Goal: Find specific page/section: Find specific page/section

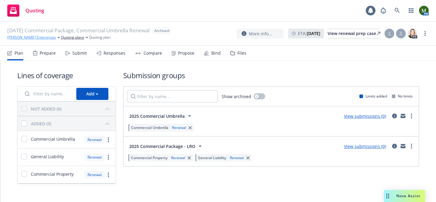
click at [33, 38] on link "[PERSON_NAME] Enterprises" at bounding box center [31, 37] width 49 height 5
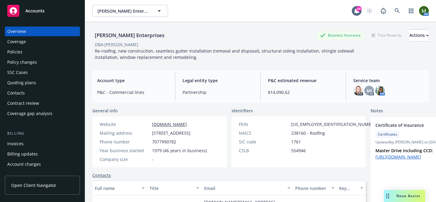
click at [19, 63] on div "Policy changes" at bounding box center [22, 62] width 30 height 10
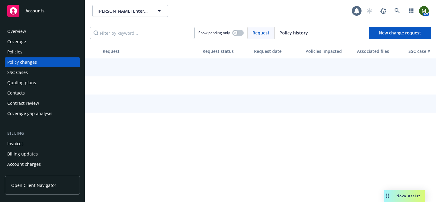
click at [20, 57] on div "Policy changes" at bounding box center [22, 62] width 30 height 10
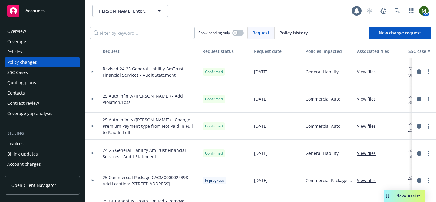
click at [23, 53] on div "Policies" at bounding box center [42, 52] width 70 height 10
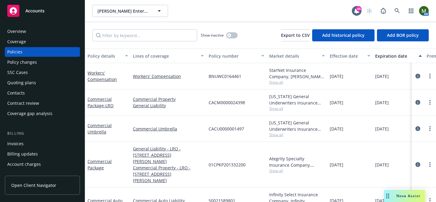
click at [41, 138] on div "Billing Invoices Billing updates Account charges Installment plans" at bounding box center [42, 155] width 75 height 49
click at [41, 142] on div "Invoices" at bounding box center [42, 144] width 70 height 10
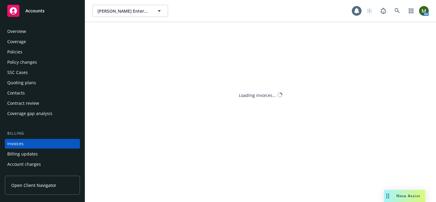
scroll to position [33, 0]
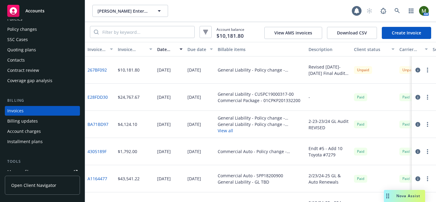
click at [424, 70] on button "button" at bounding box center [426, 70] width 7 height 7
click at [105, 69] on link "267BF092" at bounding box center [96, 70] width 19 height 6
